Goal: Task Accomplishment & Management: Use online tool/utility

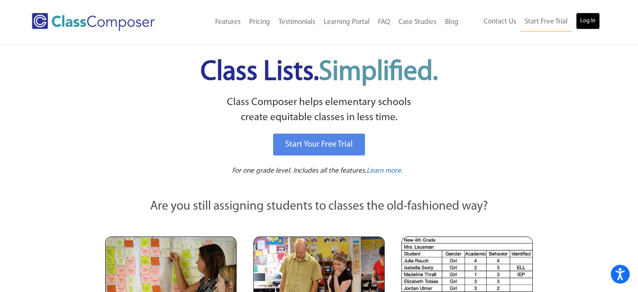
click at [586, 23] on link "Log In" at bounding box center [588, 21] width 24 height 17
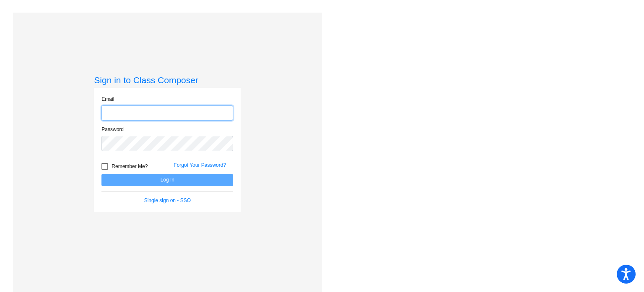
type input "[EMAIL_ADDRESS][DOMAIN_NAME]"
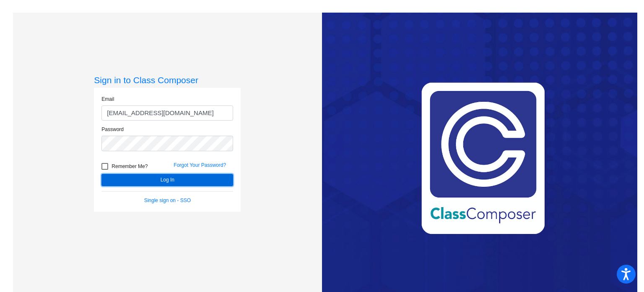
click at [181, 179] on button "Log In" at bounding box center [168, 180] width 132 height 12
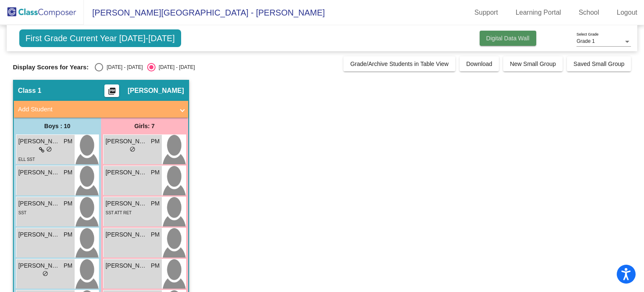
click at [482, 40] on button "Digital Data Wall" at bounding box center [508, 38] width 57 height 15
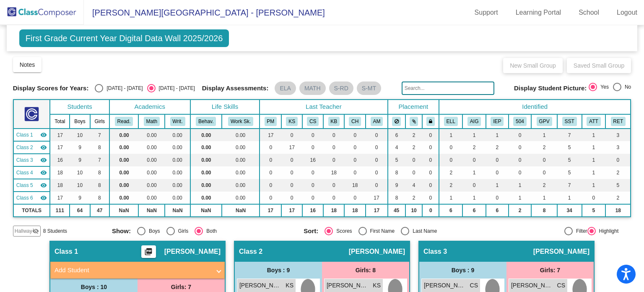
click at [163, 46] on span "First Grade Current Year Digital Data Wall 2025/2026" at bounding box center [124, 38] width 210 height 18
click at [164, 37] on span "First Grade Current Year Digital Data Wall 2025/2026" at bounding box center [124, 38] width 210 height 18
click at [99, 87] on div "Select an option" at bounding box center [99, 88] width 8 height 8
click at [99, 92] on input "2024 - 2025" at bounding box center [99, 92] width 0 height 0
radio input "true"
